Goal: Task Accomplishment & Management: Manage account settings

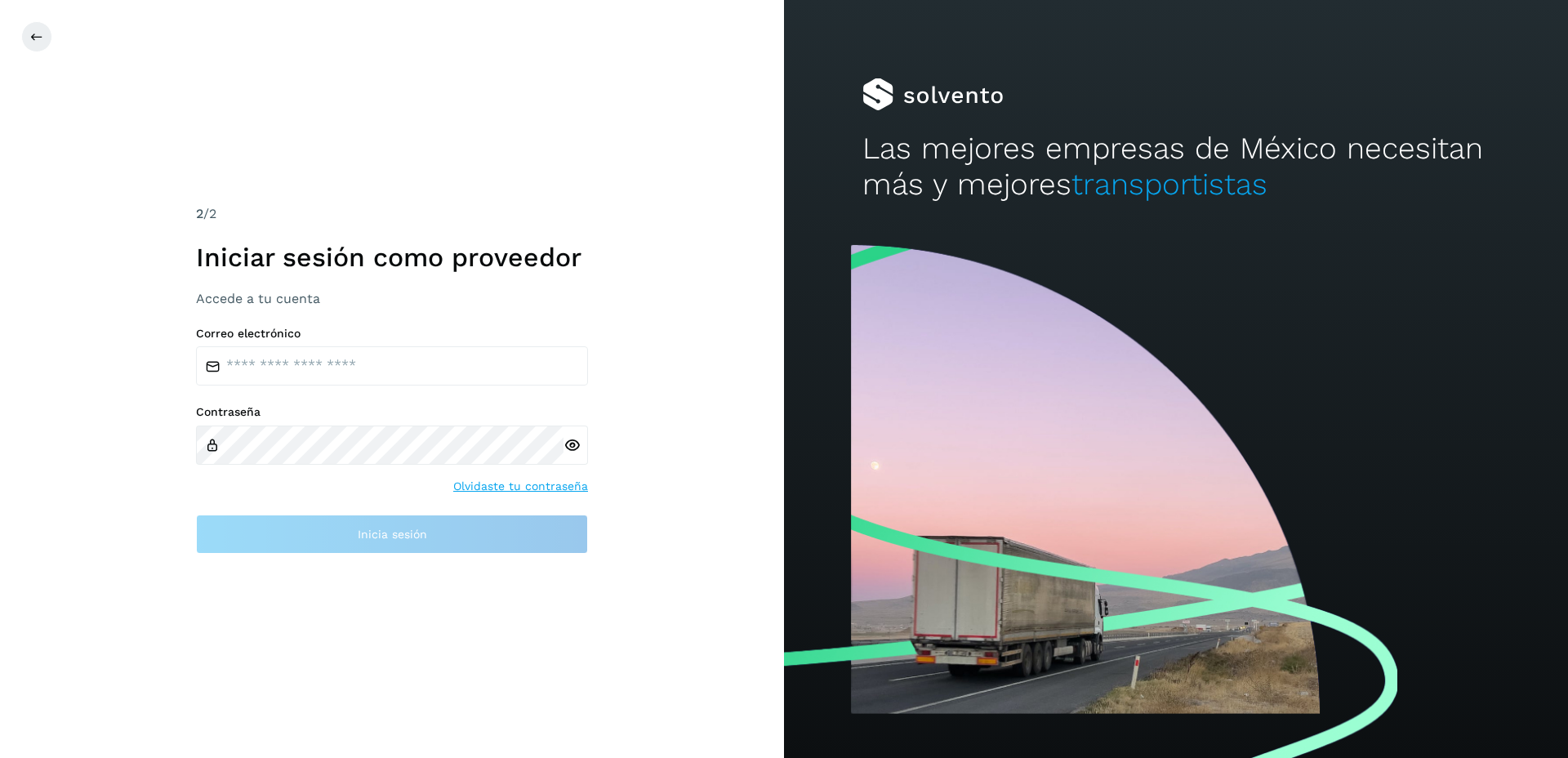
click at [649, 118] on div "2 /2 Iniciar sesión como proveedor Accede a tu cuenta Correo electrónico Contra…" at bounding box center [392, 379] width 784 height 758
click at [45, 39] on button at bounding box center [36, 36] width 31 height 31
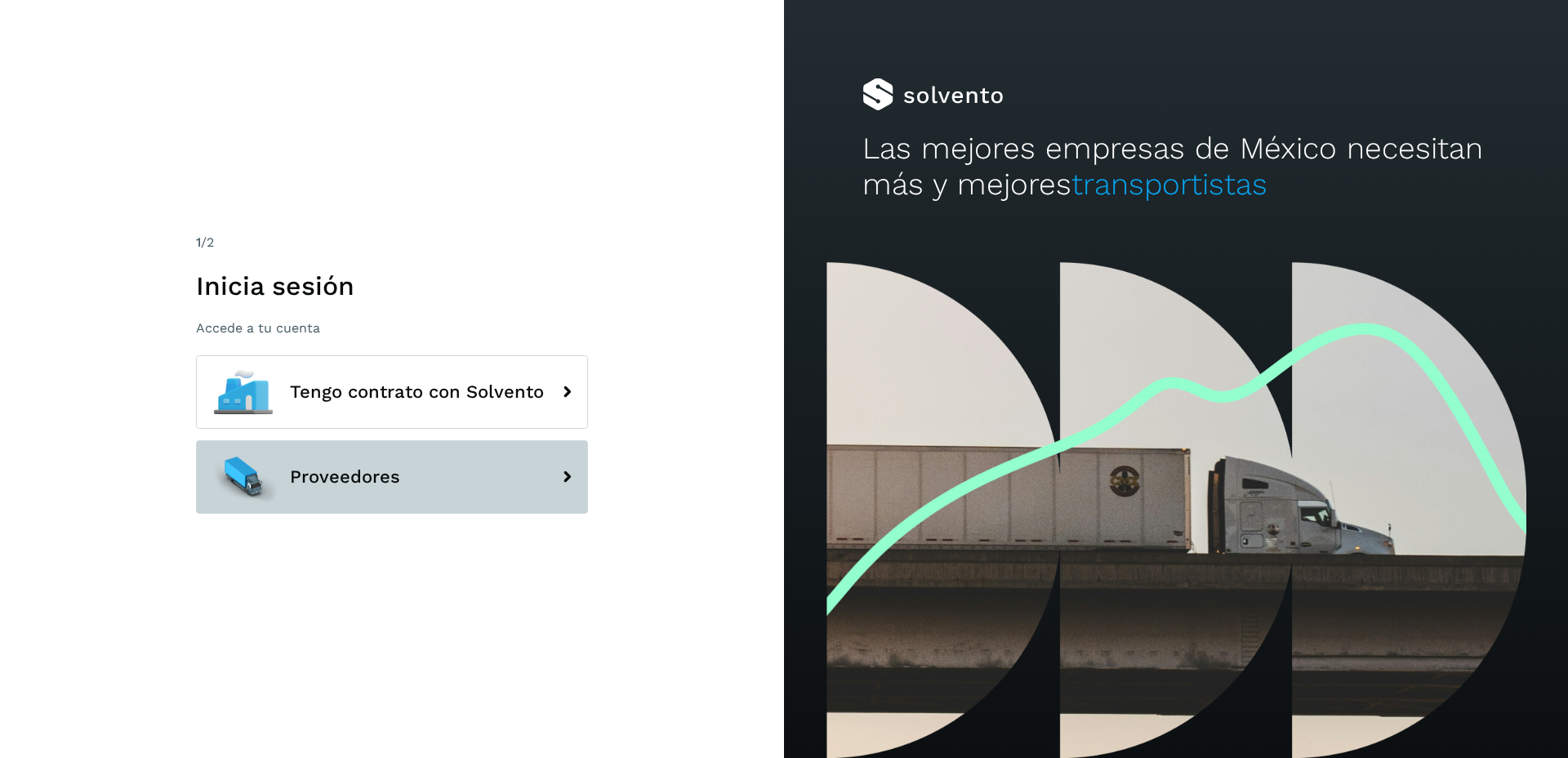
click at [481, 475] on button "Proveedores" at bounding box center [392, 477] width 392 height 74
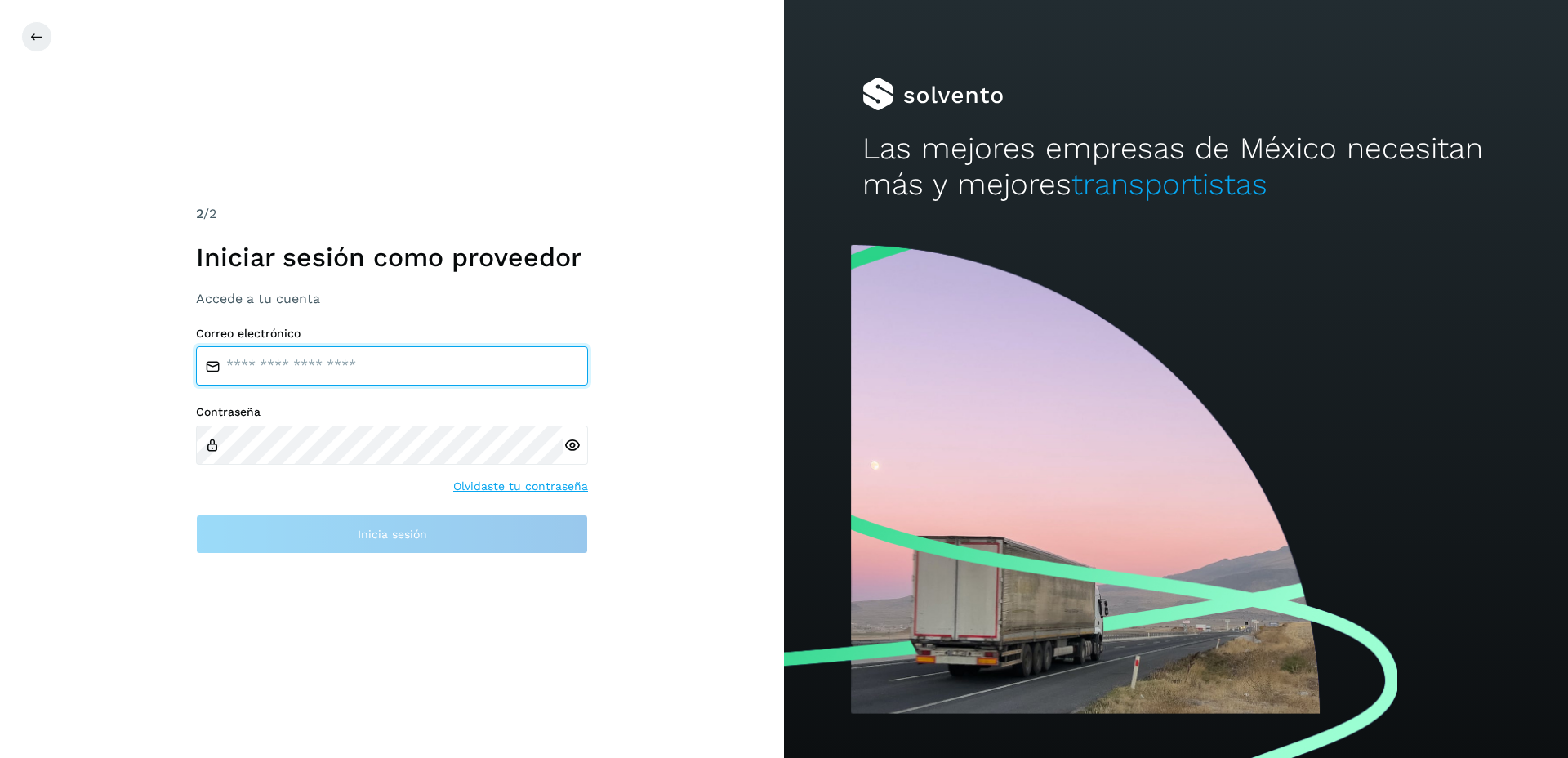
click at [335, 362] on input "email" at bounding box center [392, 366] width 392 height 39
type input "*"
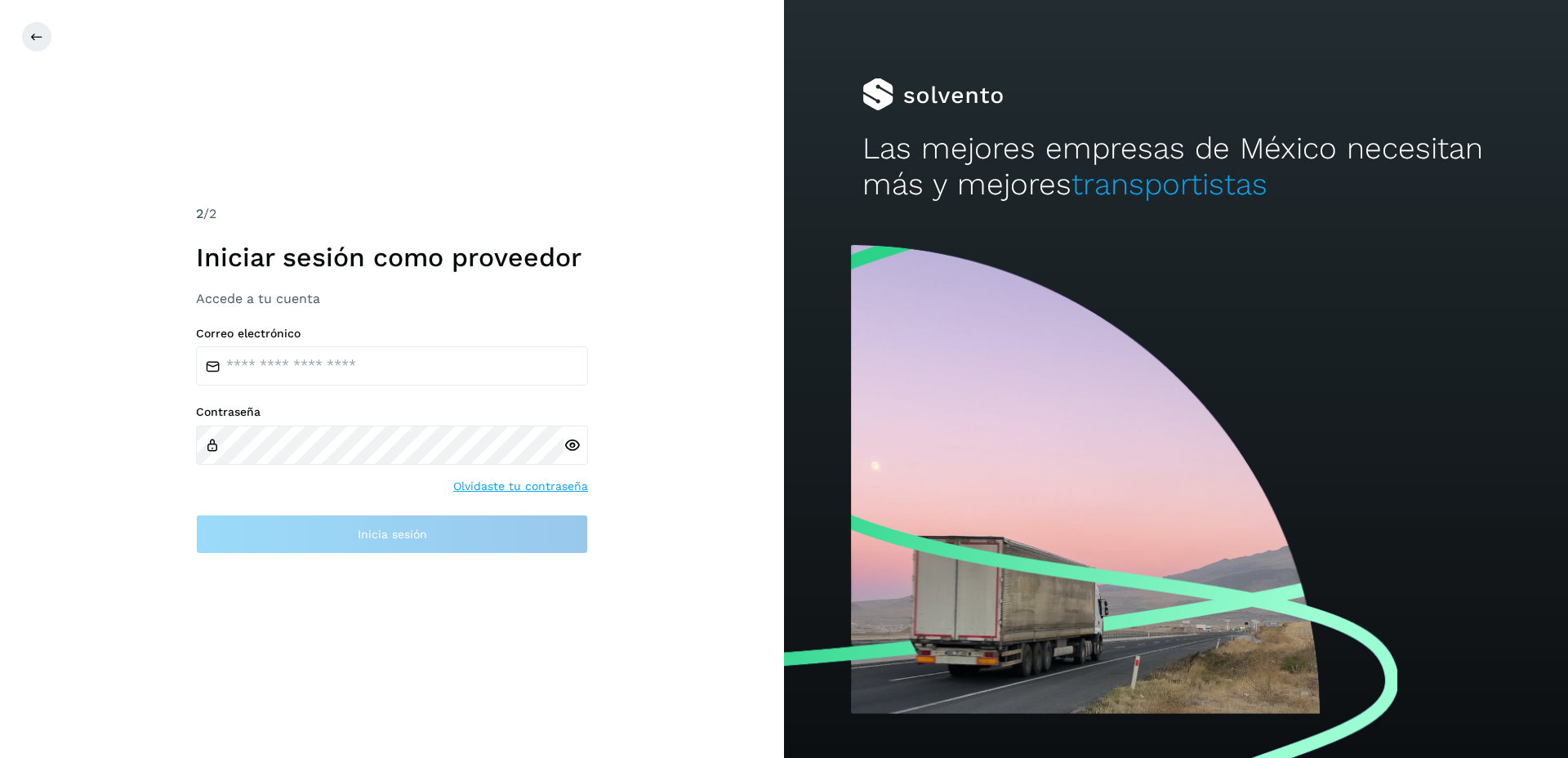
click at [727, 171] on div "2 /2 Iniciar sesión como proveedor Accede a tu cuenta Correo electrónico Contra…" at bounding box center [392, 379] width 784 height 758
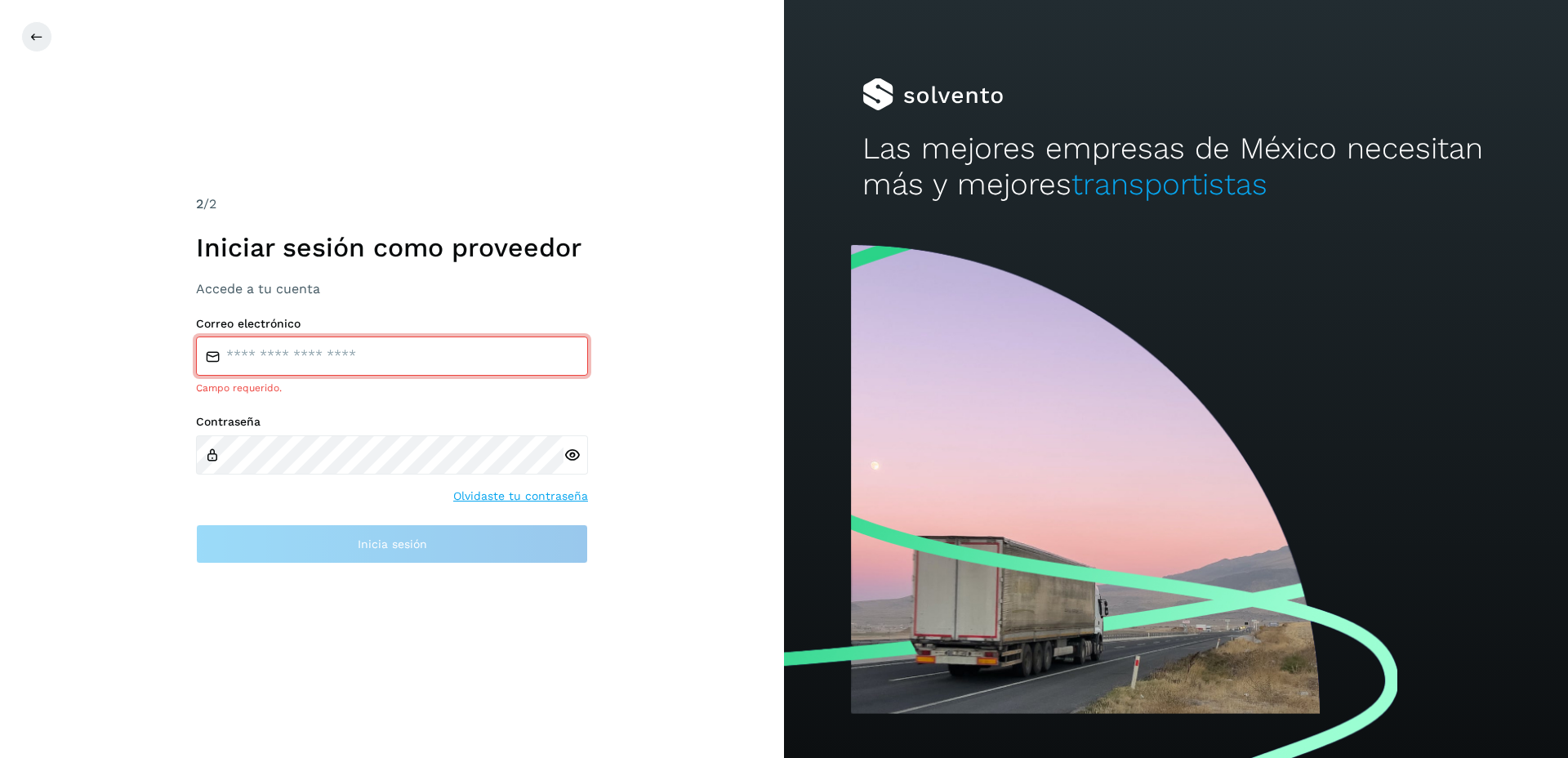
click at [727, 171] on div "2 /2 Iniciar sesión como proveedor Accede a tu cuenta Correo electrónico Campo …" at bounding box center [392, 379] width 784 height 758
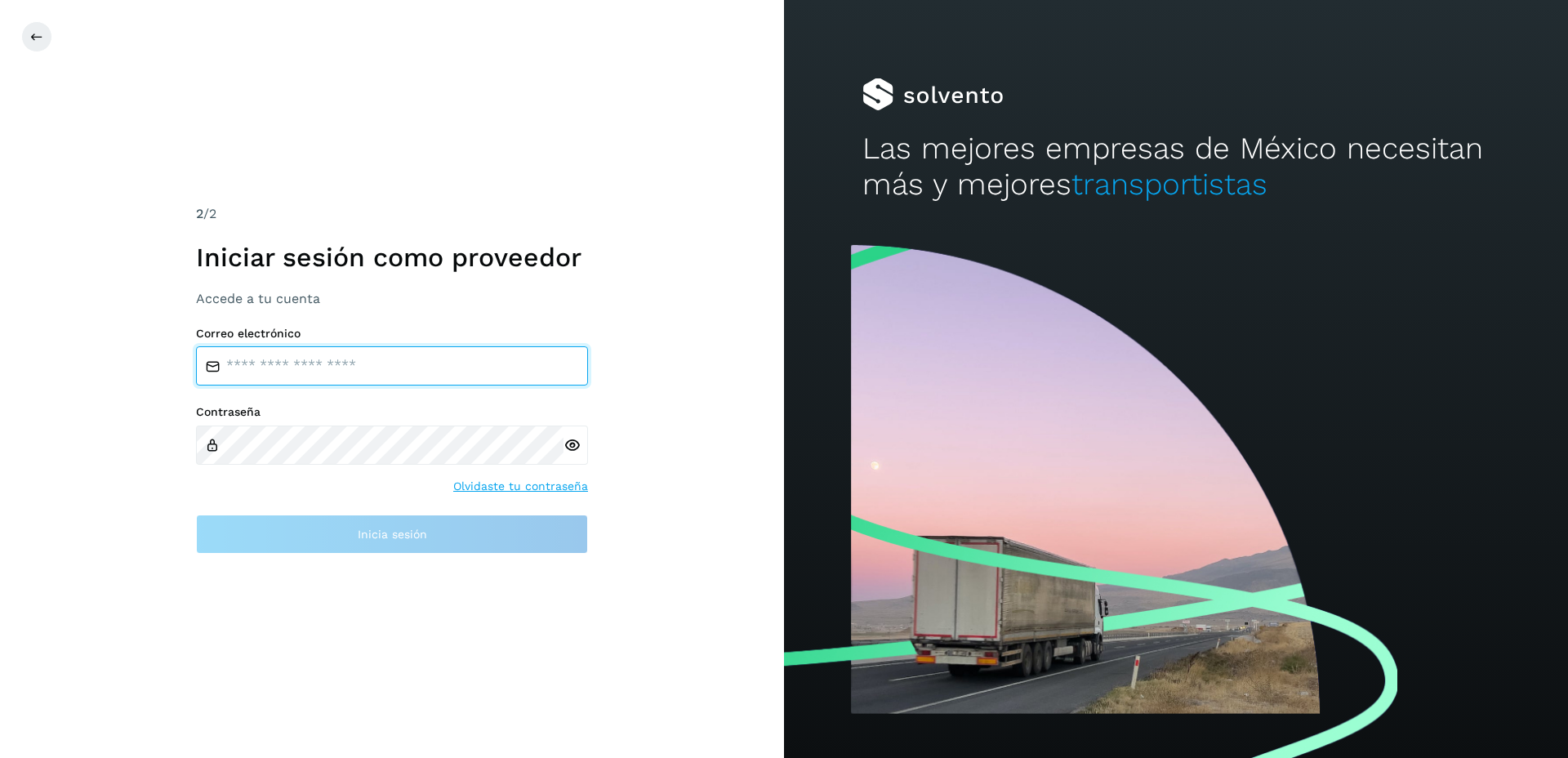
click at [329, 364] on input "email" at bounding box center [392, 366] width 392 height 39
paste input "**********"
type input "**********"
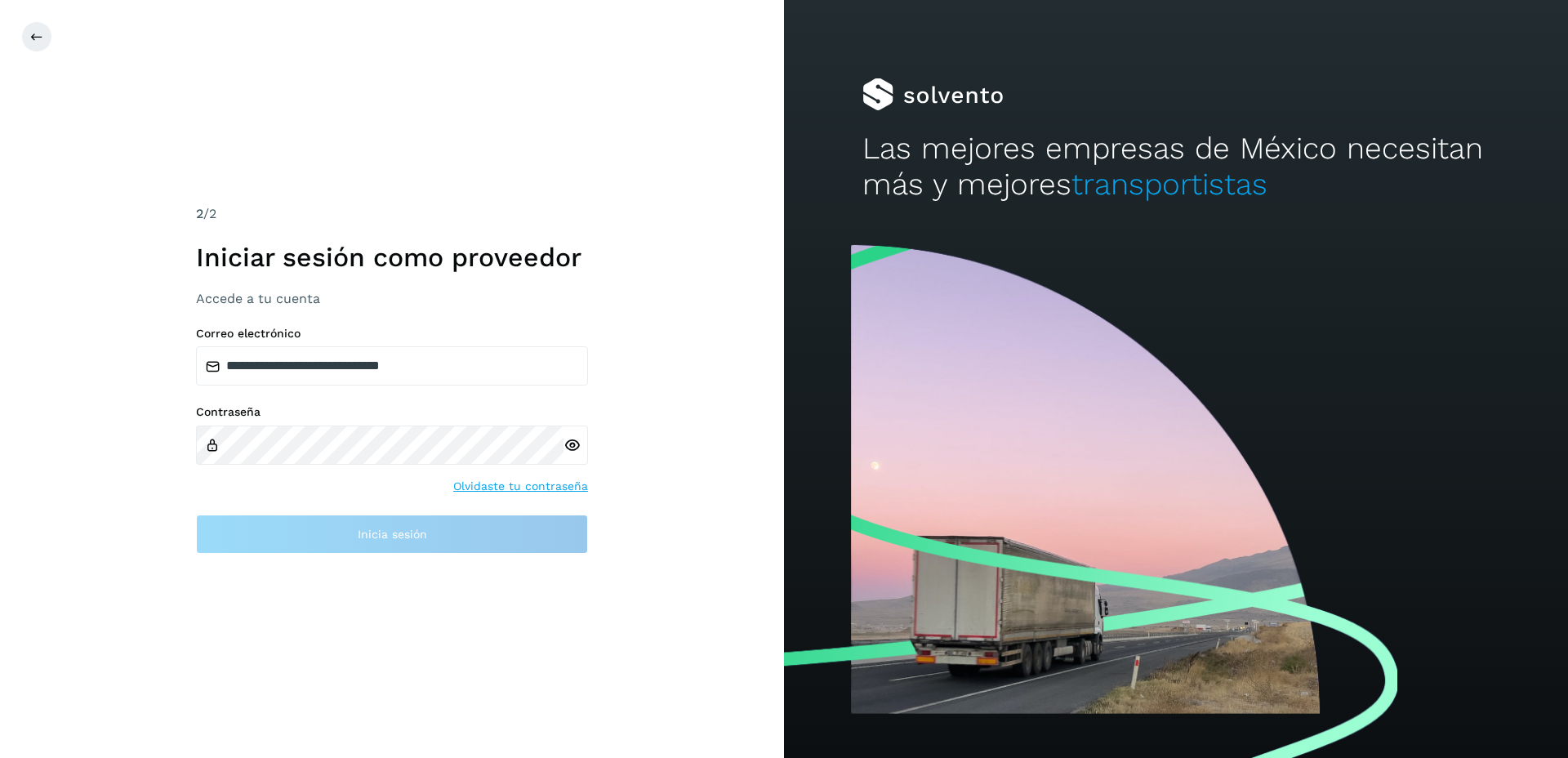
click at [570, 449] on div at bounding box center [576, 445] width 25 height 39
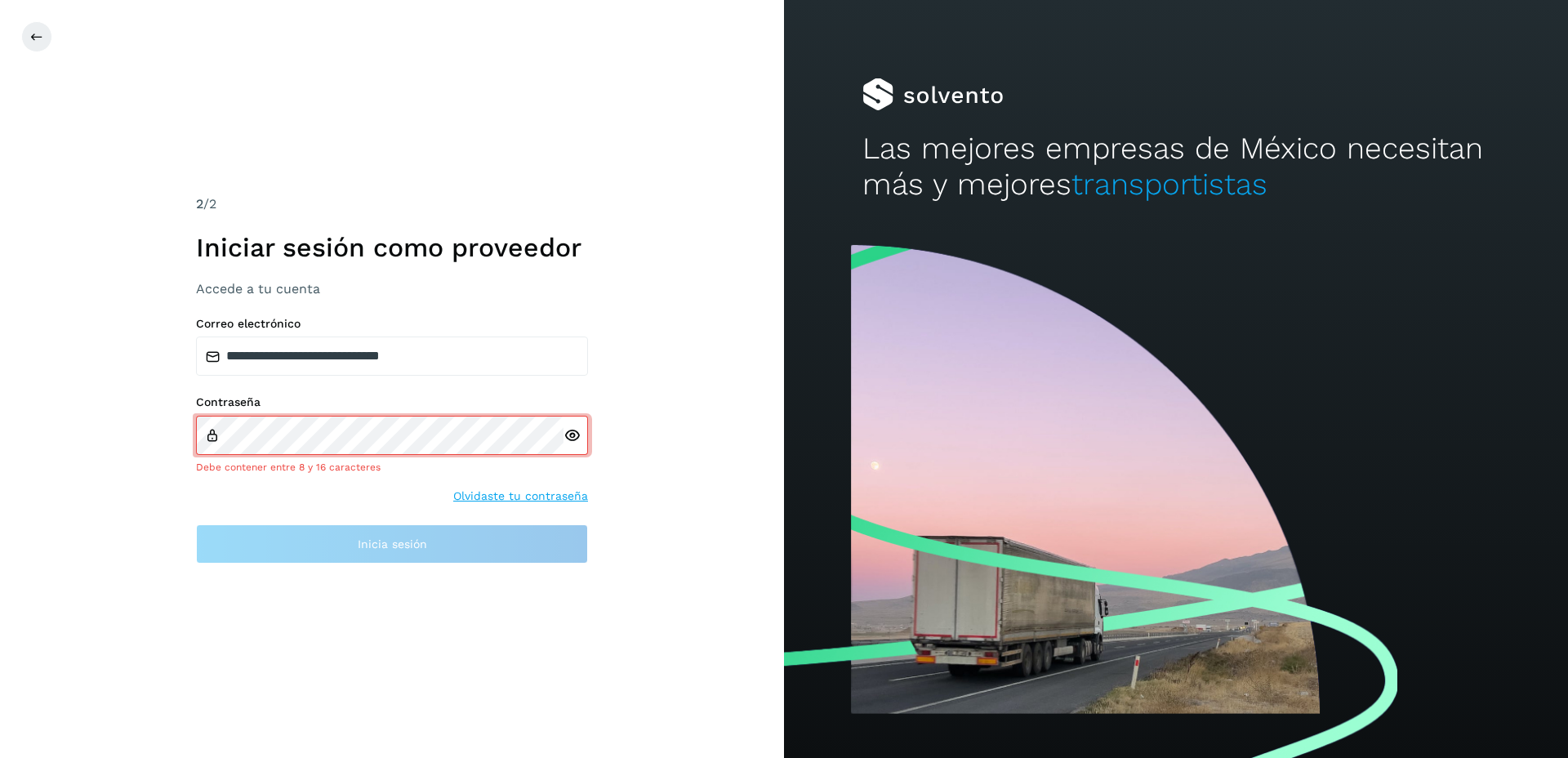
click at [571, 439] on icon at bounding box center [573, 436] width 18 height 18
click at [578, 434] on icon at bounding box center [573, 436] width 18 height 18
click at [574, 445] on div at bounding box center [576, 435] width 25 height 39
click at [576, 438] on icon at bounding box center [573, 436] width 18 height 18
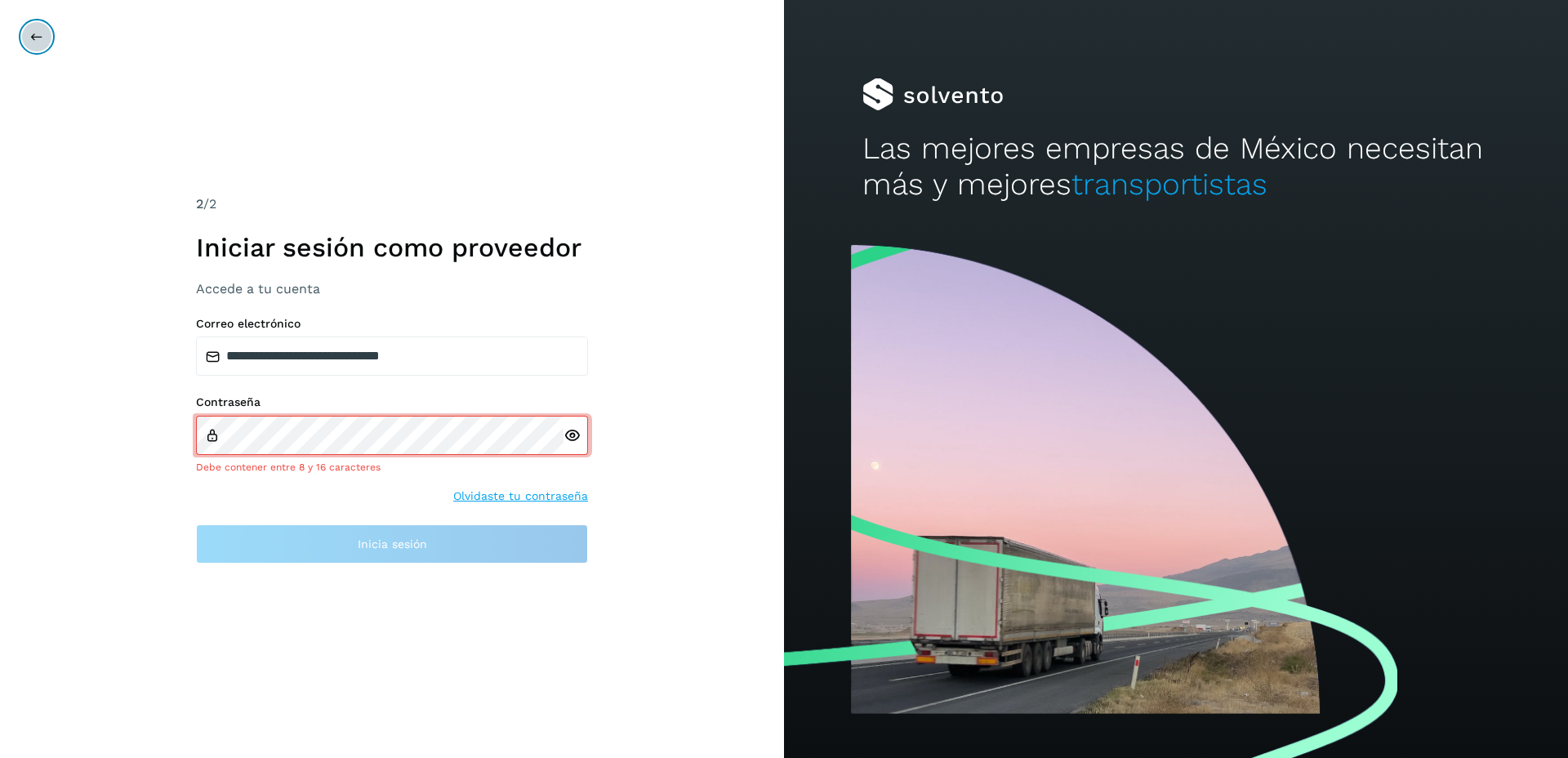
click at [37, 34] on icon at bounding box center [37, 37] width 13 height 13
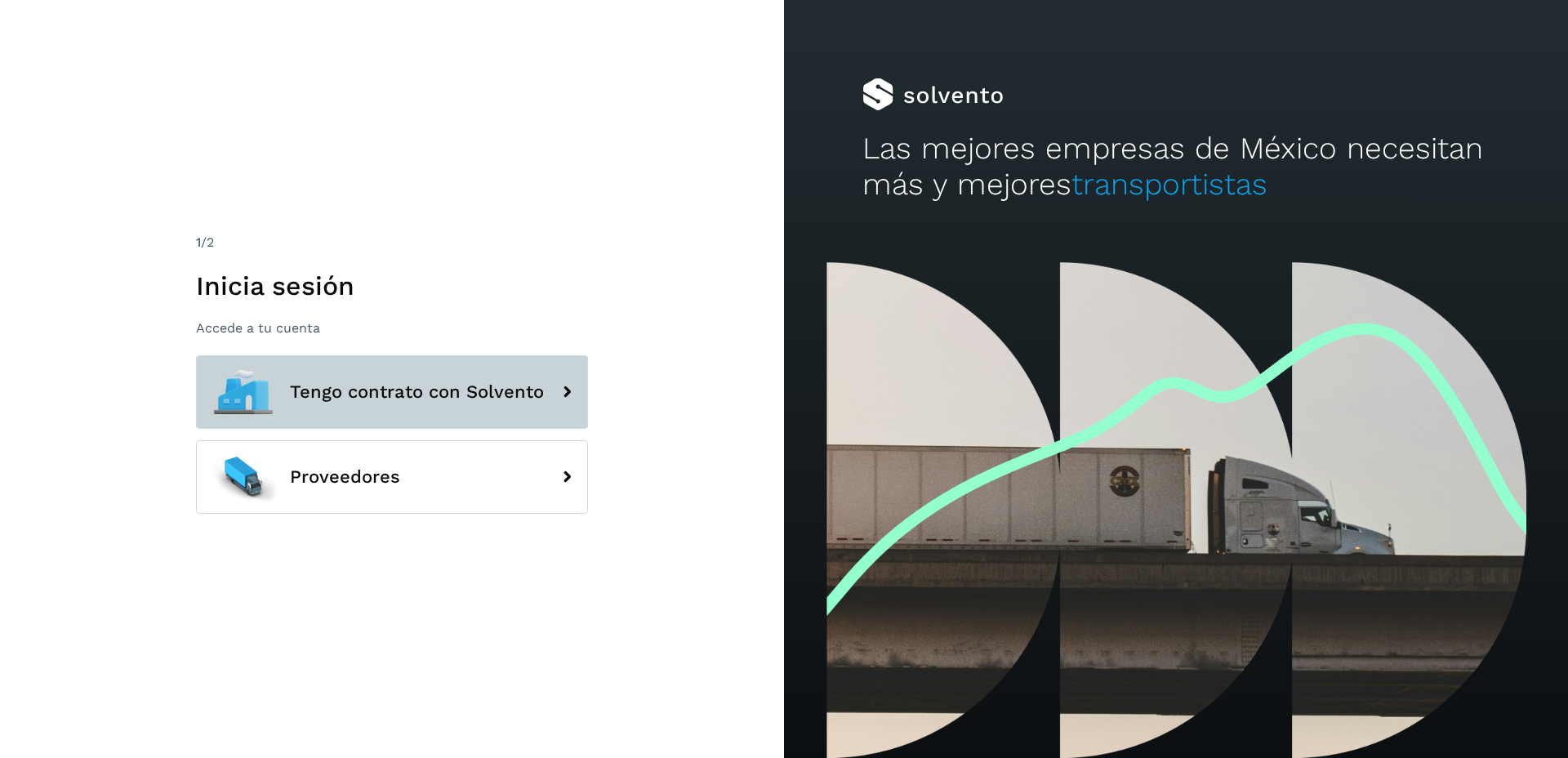
click at [389, 388] on span "Tengo contrato con Solvento" at bounding box center [417, 392] width 254 height 19
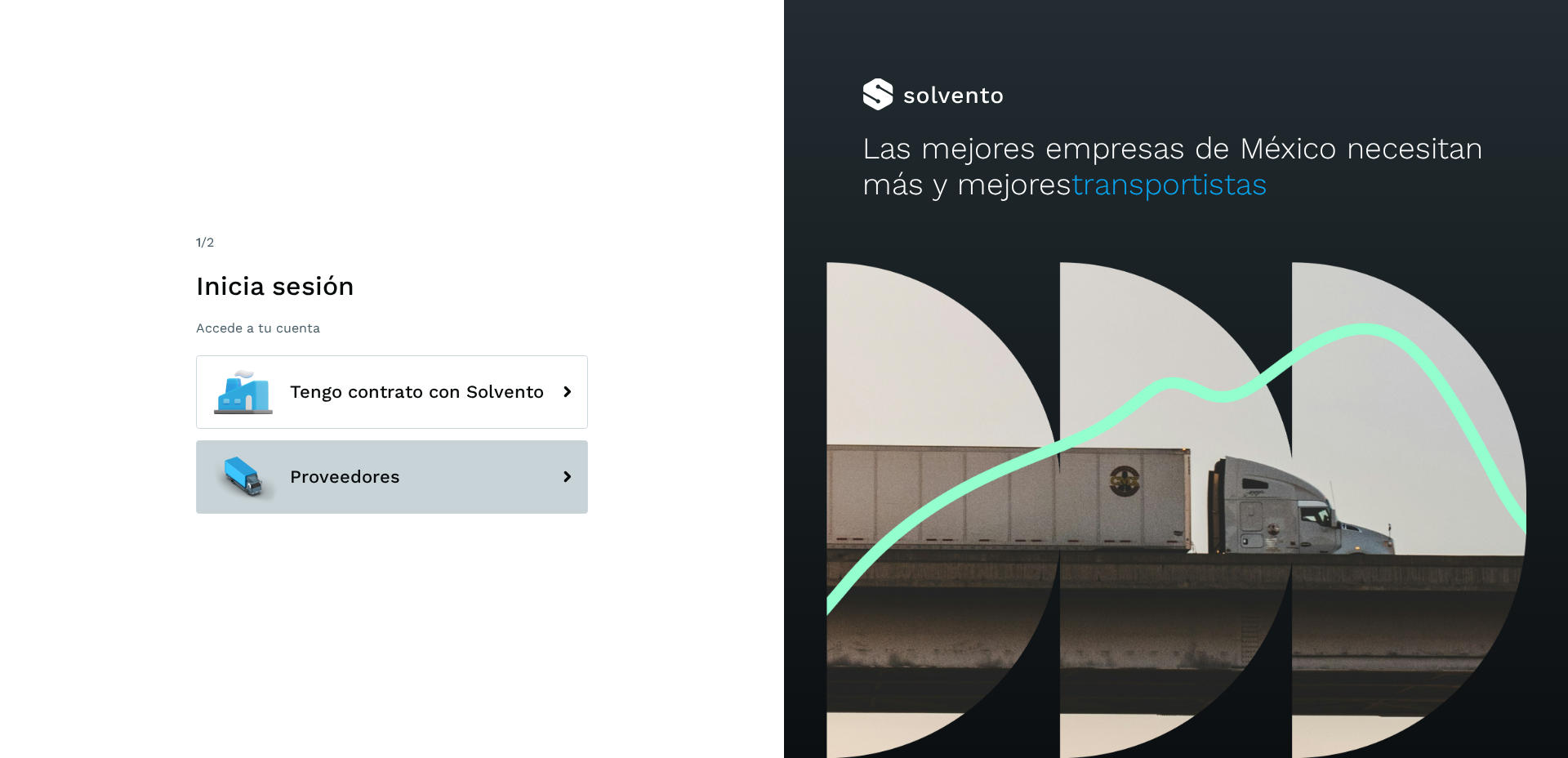
click at [362, 460] on button "Proveedores" at bounding box center [392, 477] width 392 height 74
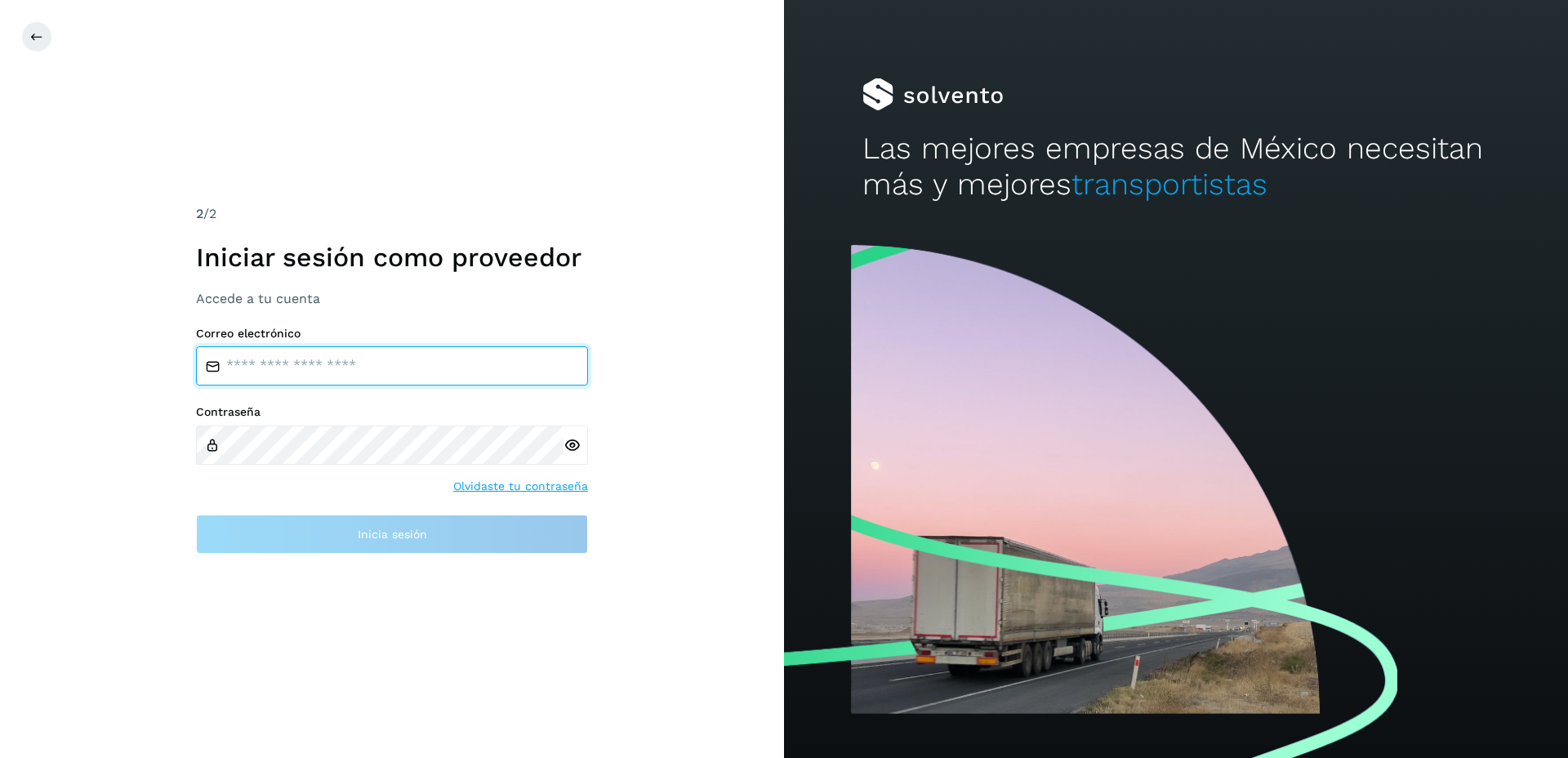
click at [310, 359] on input "email" at bounding box center [392, 366] width 392 height 39
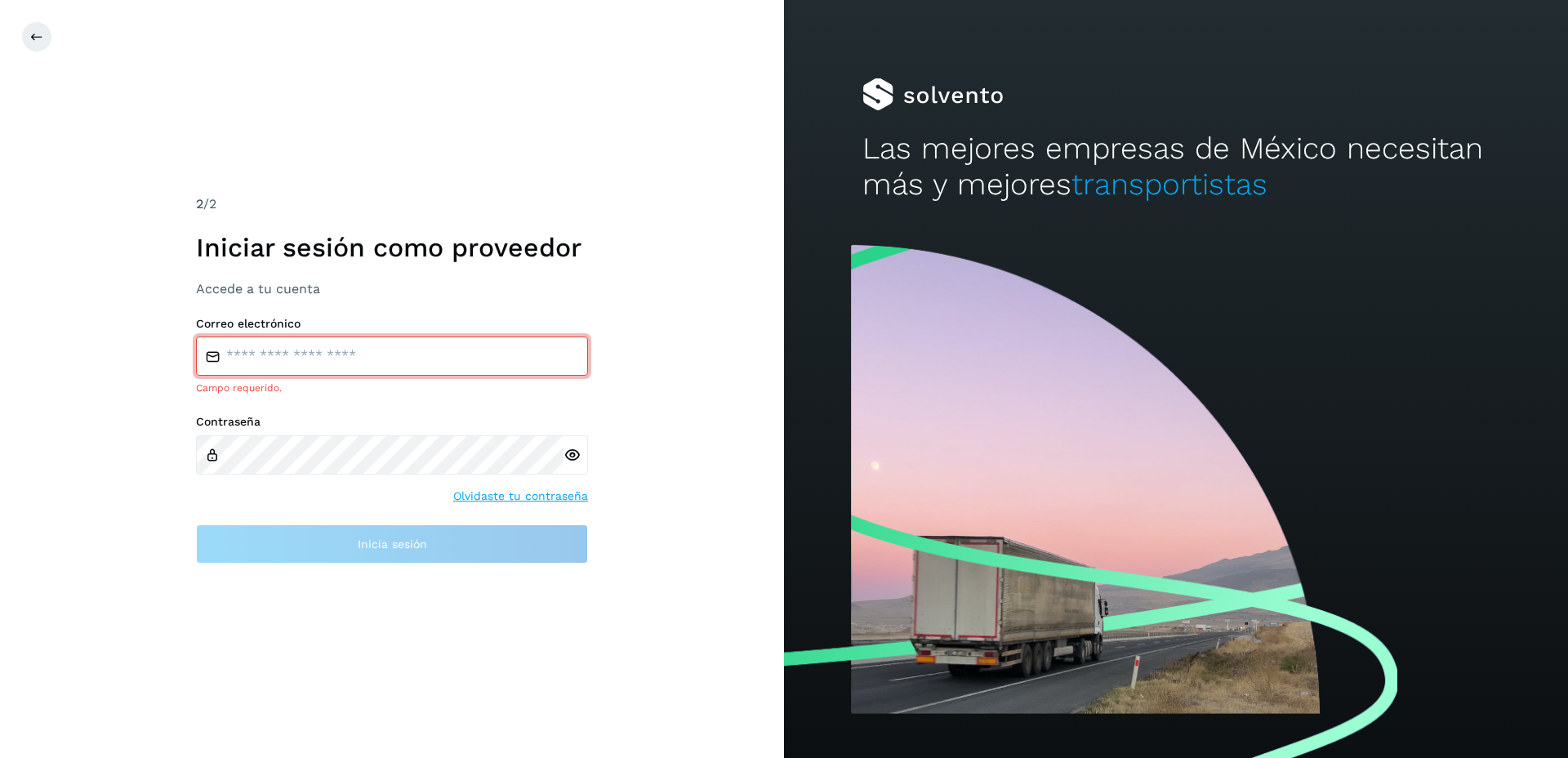
click at [295, 365] on input "email" at bounding box center [392, 355] width 392 height 39
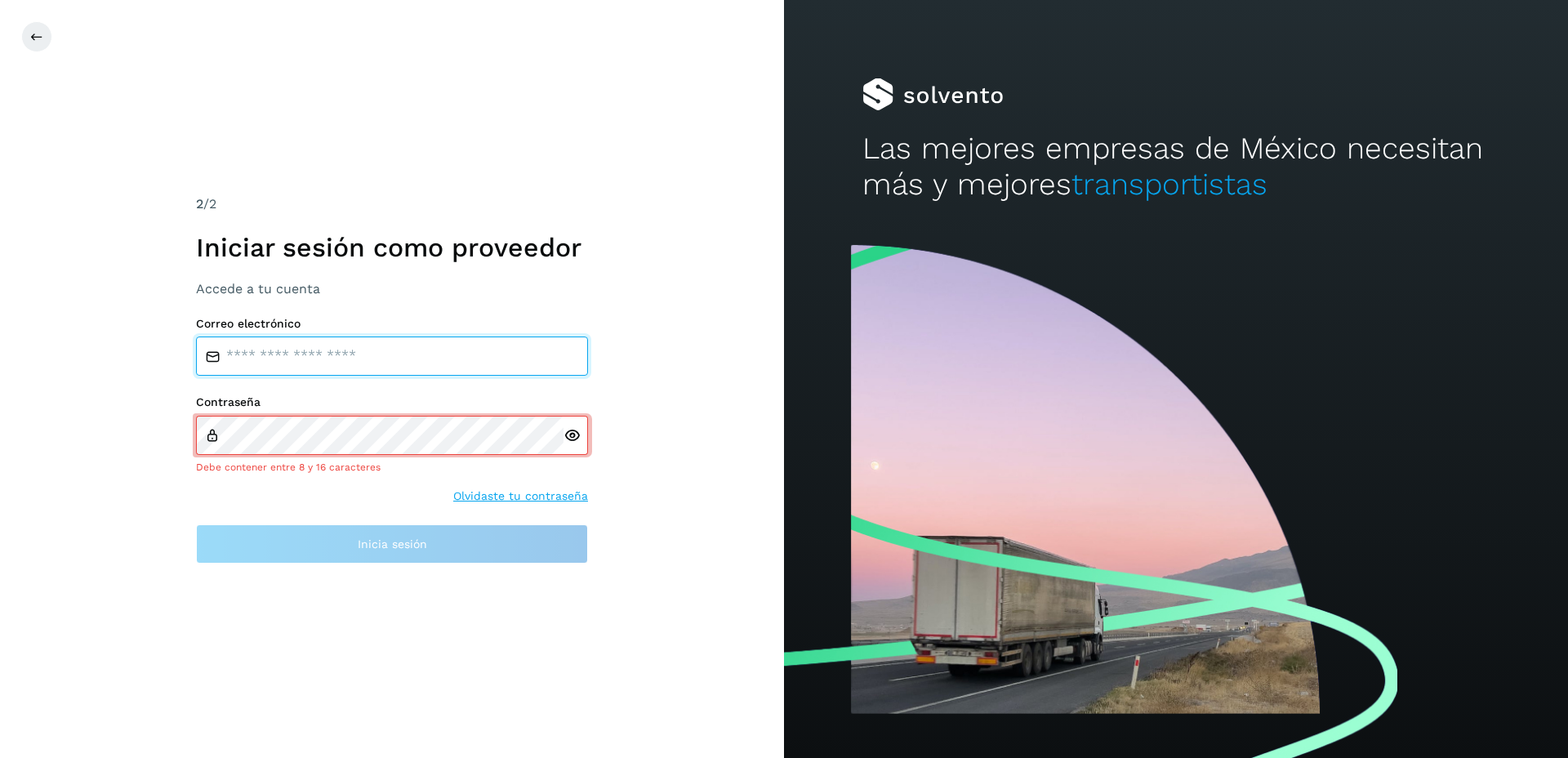
paste input "**********"
type input "**********"
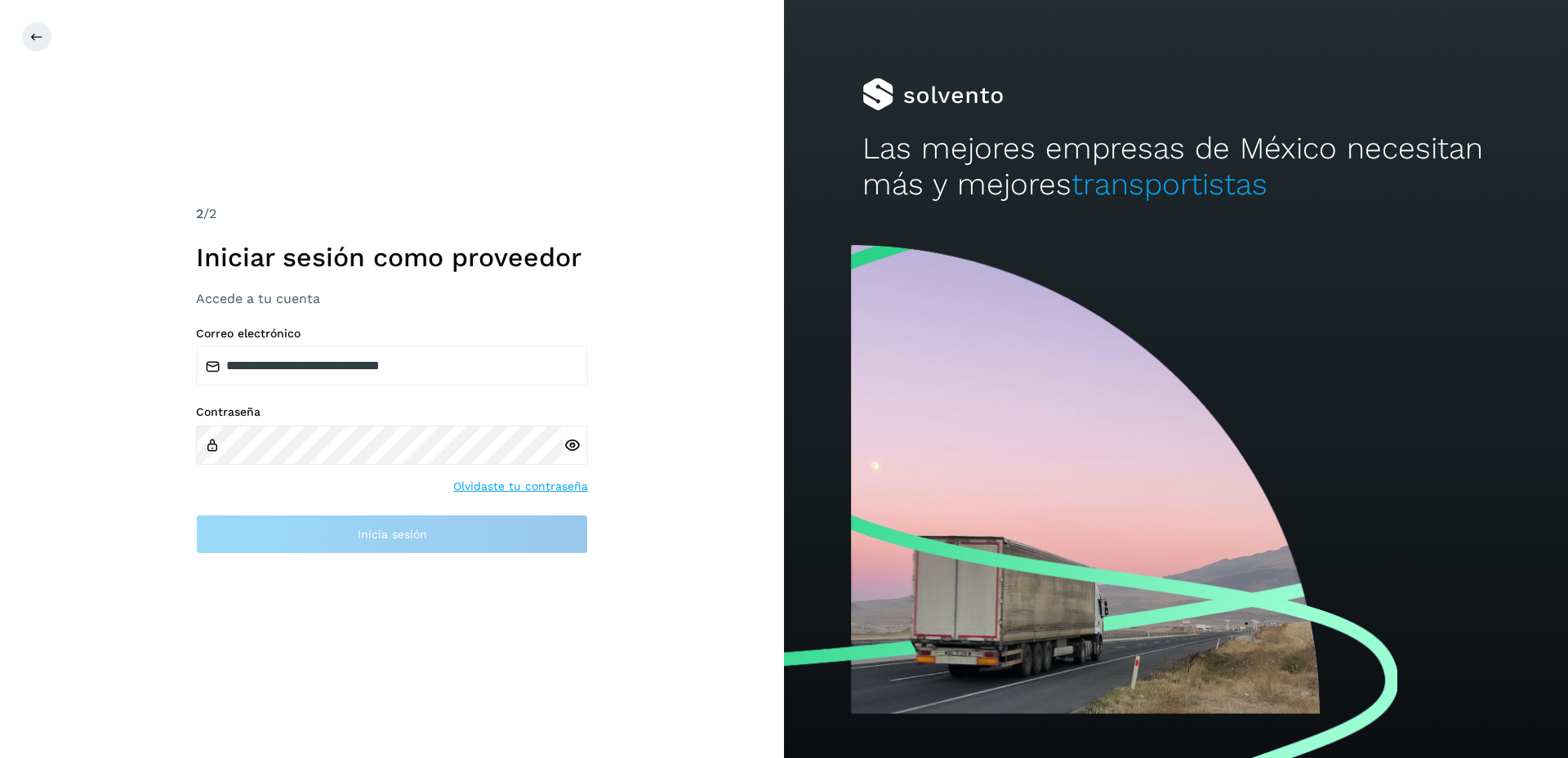
click at [573, 446] on div at bounding box center [576, 445] width 25 height 39
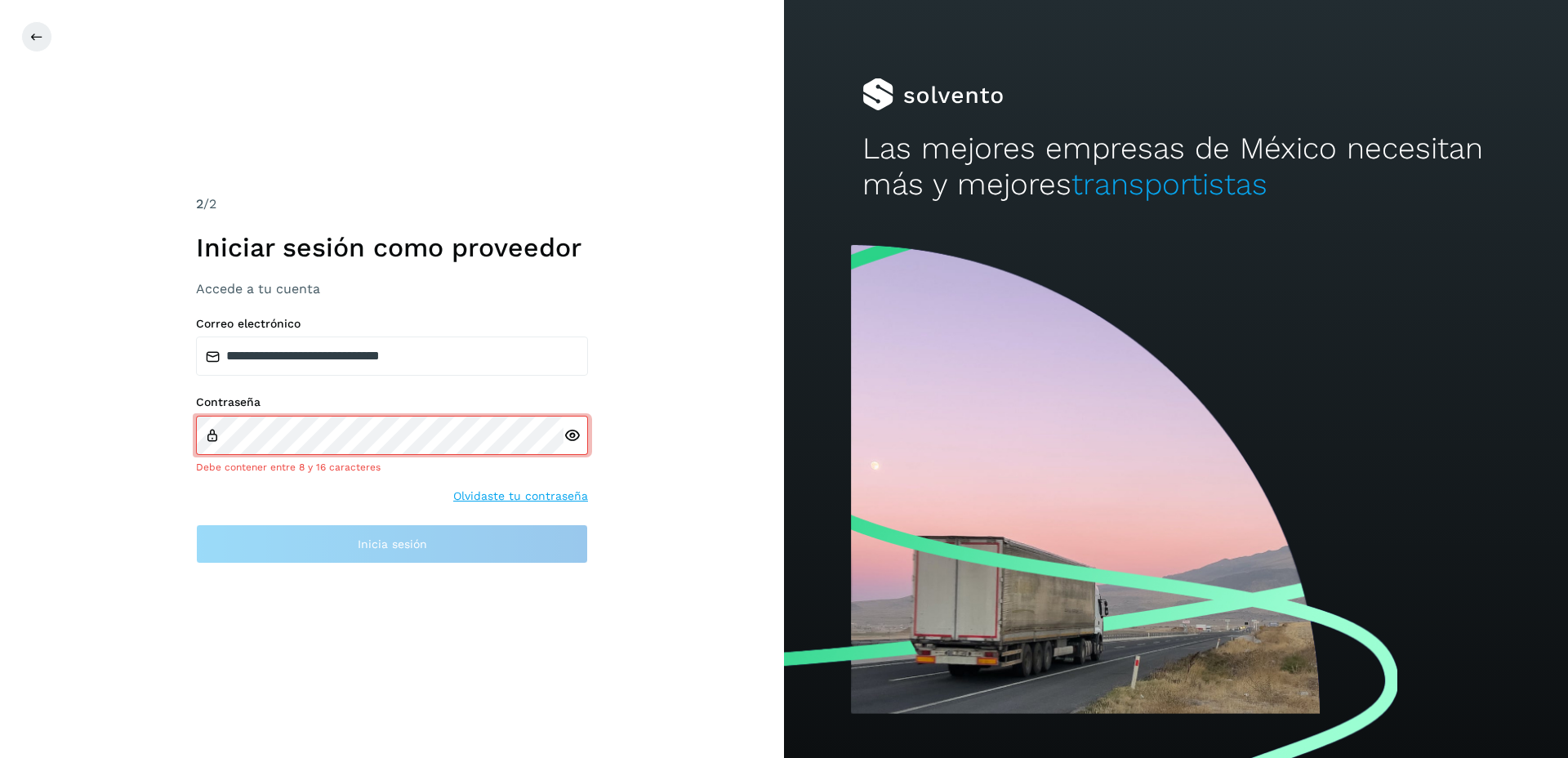
click at [572, 434] on icon at bounding box center [573, 436] width 18 height 18
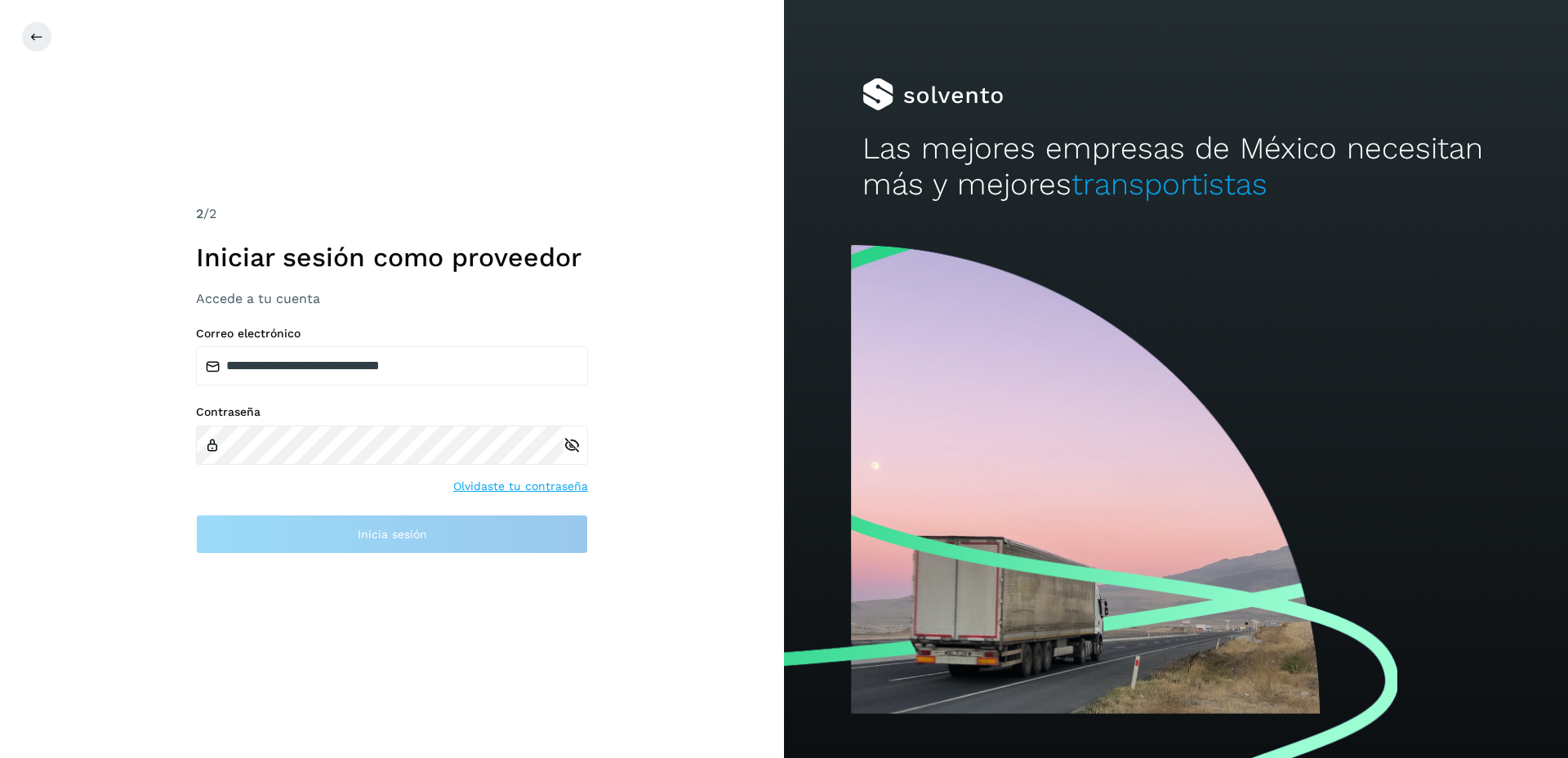
click at [573, 445] on div at bounding box center [576, 445] width 25 height 39
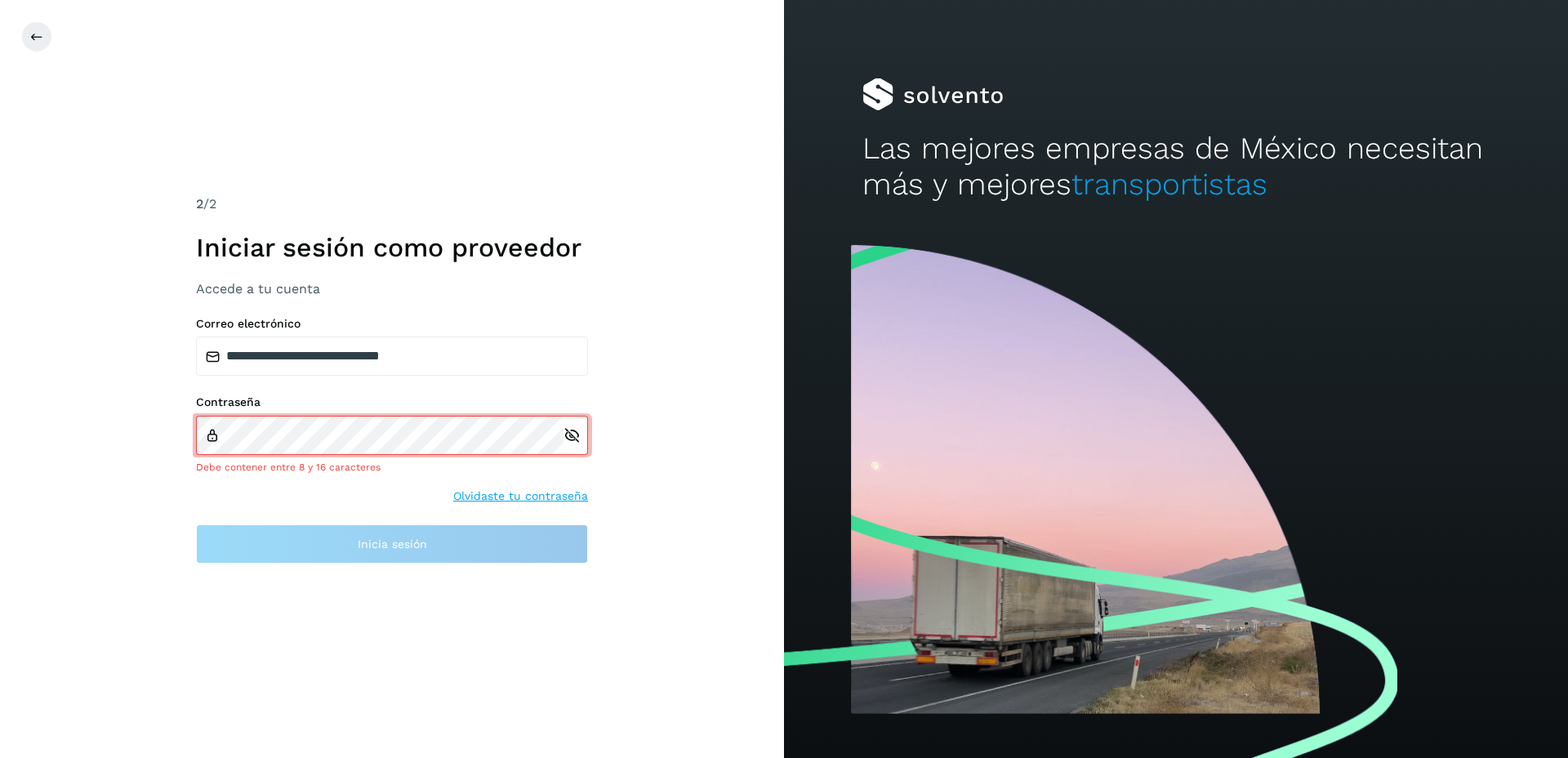
click at [573, 445] on div at bounding box center [576, 435] width 25 height 39
click at [541, 495] on link "Olvidaste tu contraseña" at bounding box center [521, 496] width 135 height 18
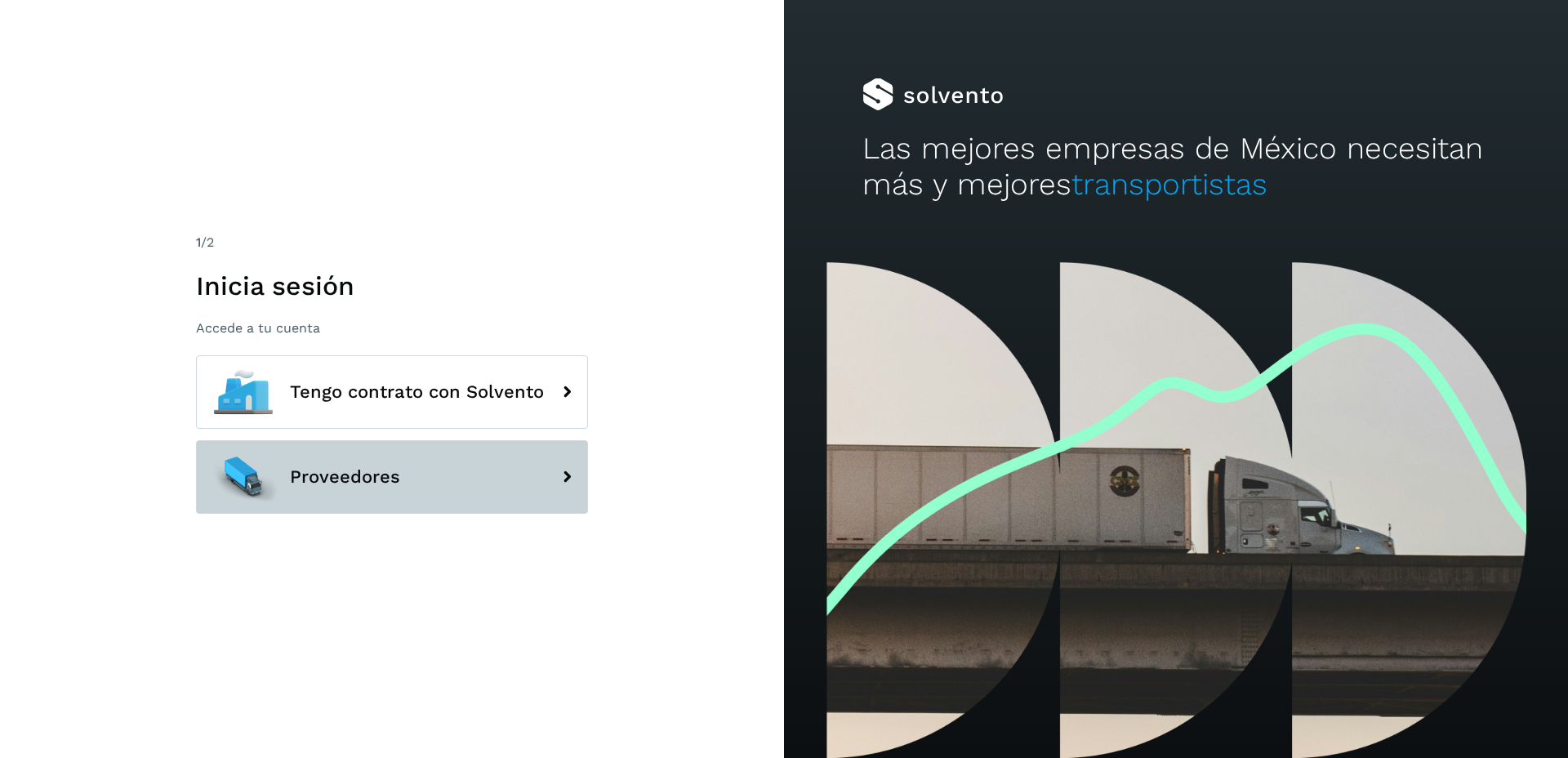
click at [355, 491] on button "Proveedores" at bounding box center [392, 477] width 392 height 74
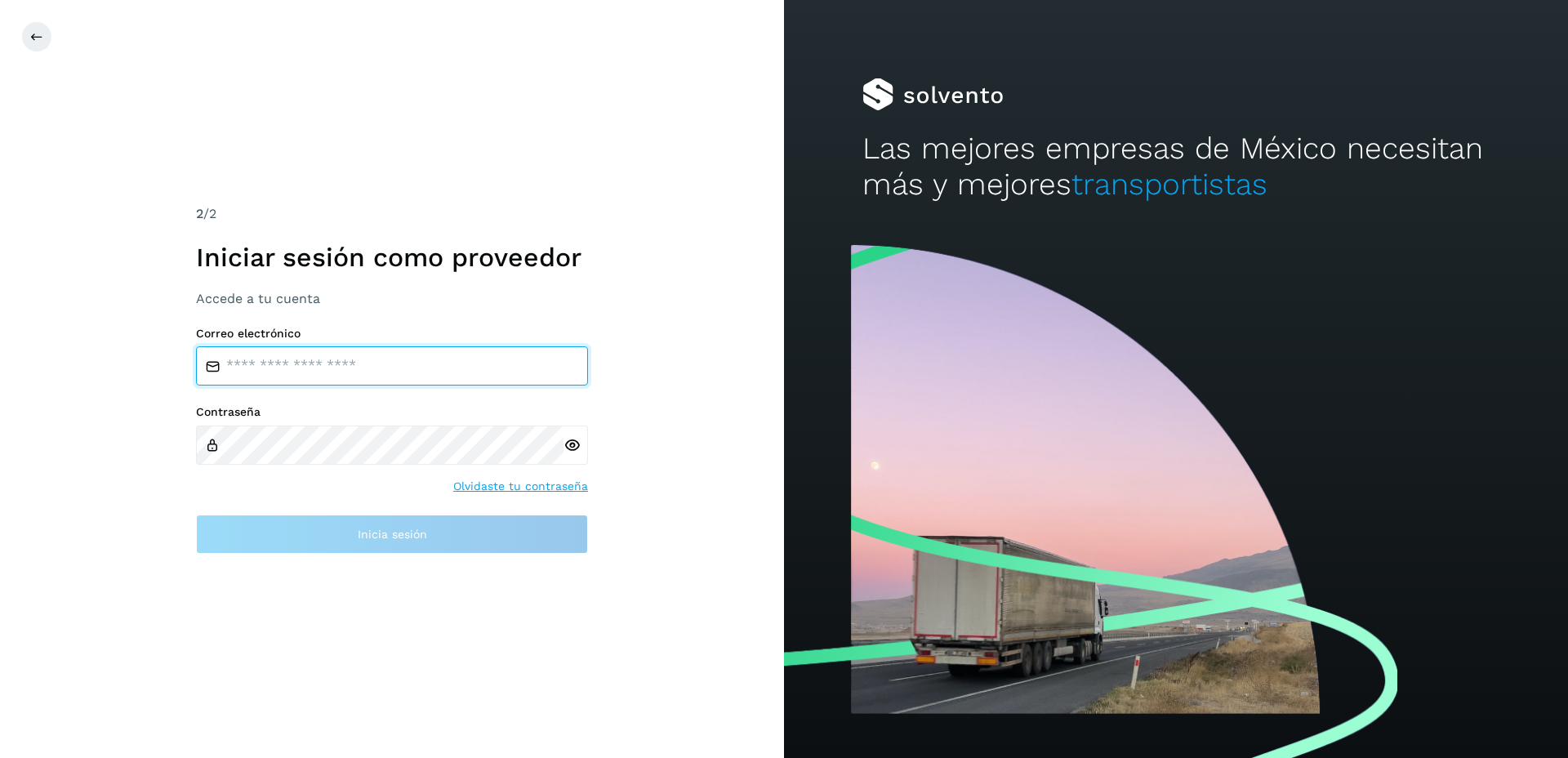
click at [274, 359] on input "email" at bounding box center [392, 366] width 392 height 39
paste input "**********"
type input "**********"
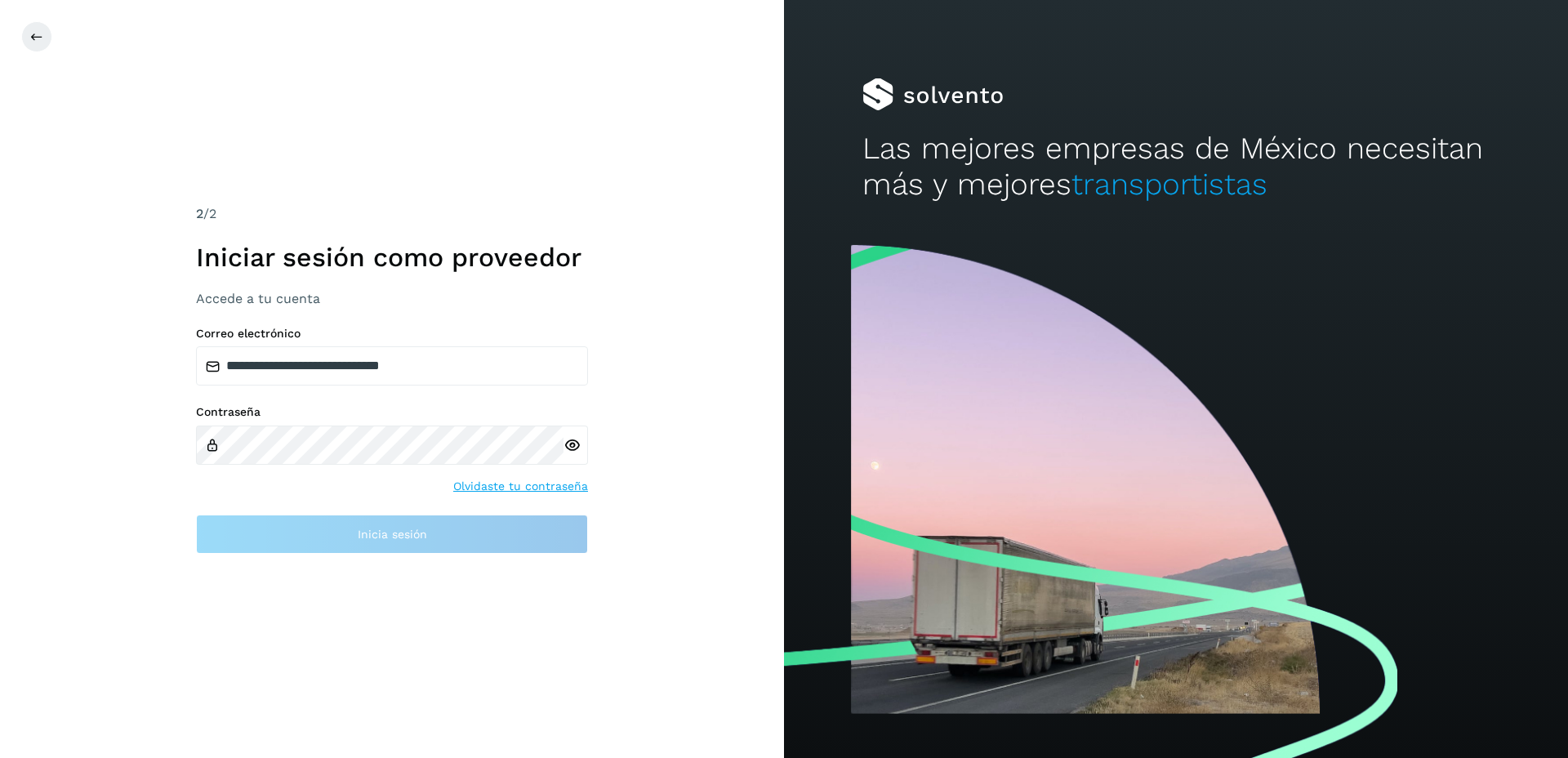
click at [571, 448] on div at bounding box center [576, 445] width 25 height 39
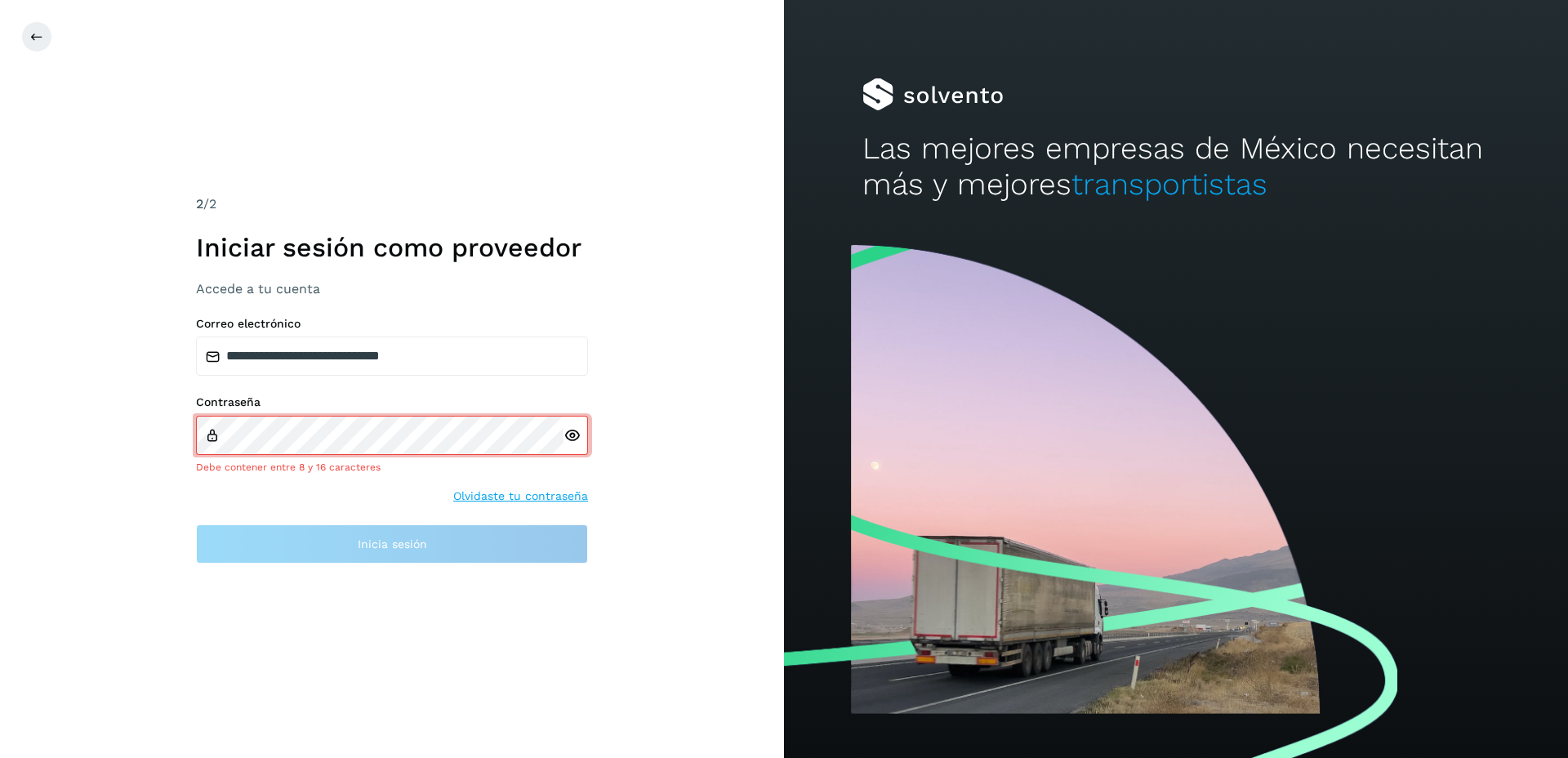
click at [571, 437] on icon at bounding box center [573, 436] width 18 height 18
